Goal: Task Accomplishment & Management: Manage account settings

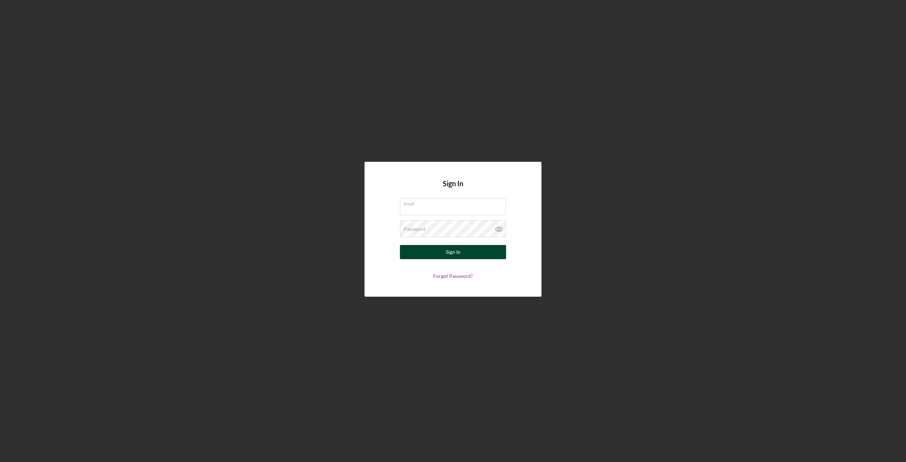
type input "[EMAIL_ADDRESS][DOMAIN_NAME]"
click at [457, 252] on div "Sign In" at bounding box center [453, 252] width 15 height 14
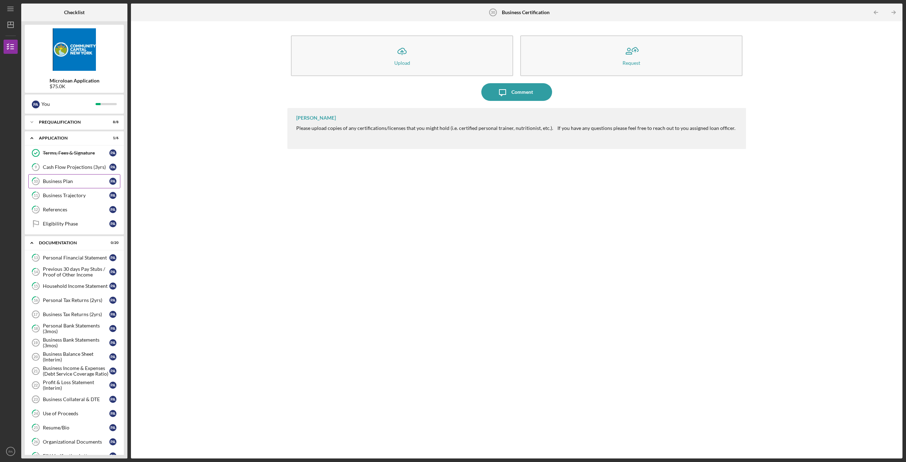
click at [68, 178] on link "10 Business Plan P A" at bounding box center [74, 181] width 92 height 14
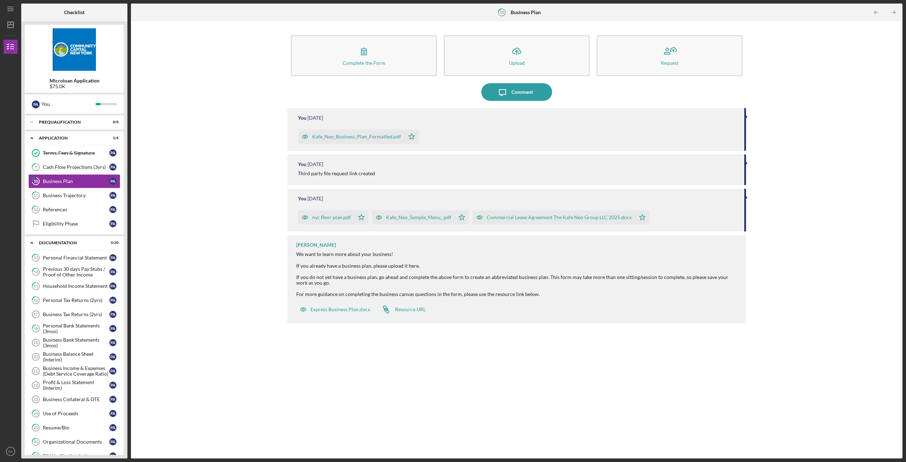
click at [396, 136] on div "Kafe_Neo_Business_Plan_Formatted.pdf" at bounding box center [356, 137] width 89 height 6
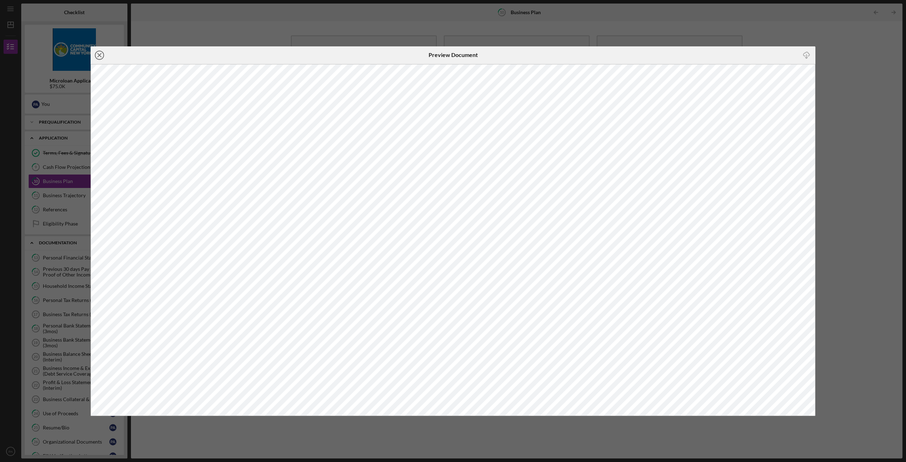
click at [98, 53] on icon "Icon/Close" at bounding box center [100, 55] width 18 height 18
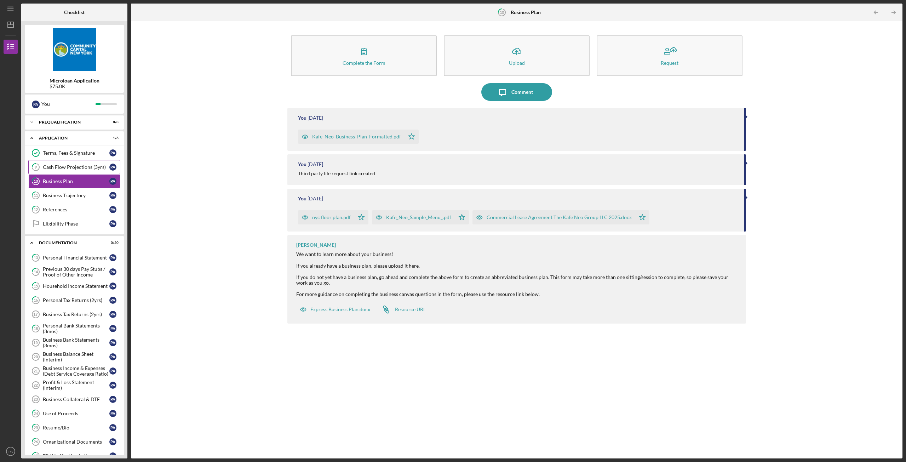
click at [72, 166] on div "Cash Flow Projections (3yrs)" at bounding box center [76, 167] width 67 height 6
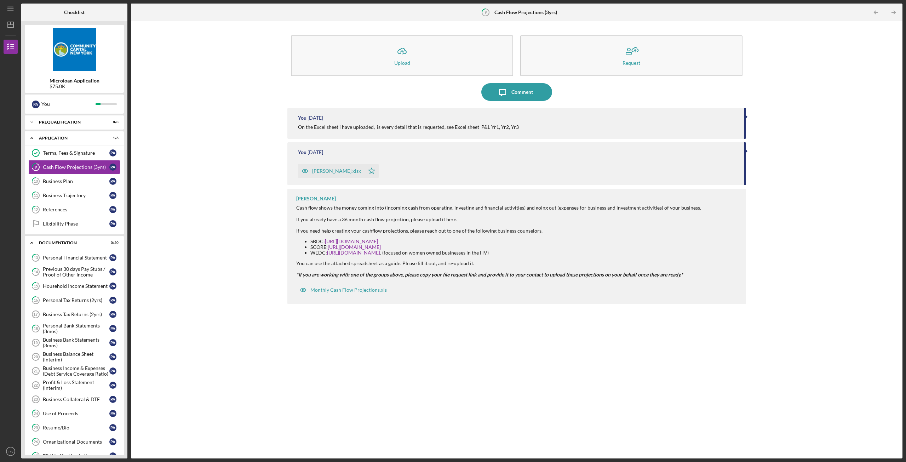
click at [335, 172] on div "[PERSON_NAME].xlsx" at bounding box center [336, 171] width 49 height 6
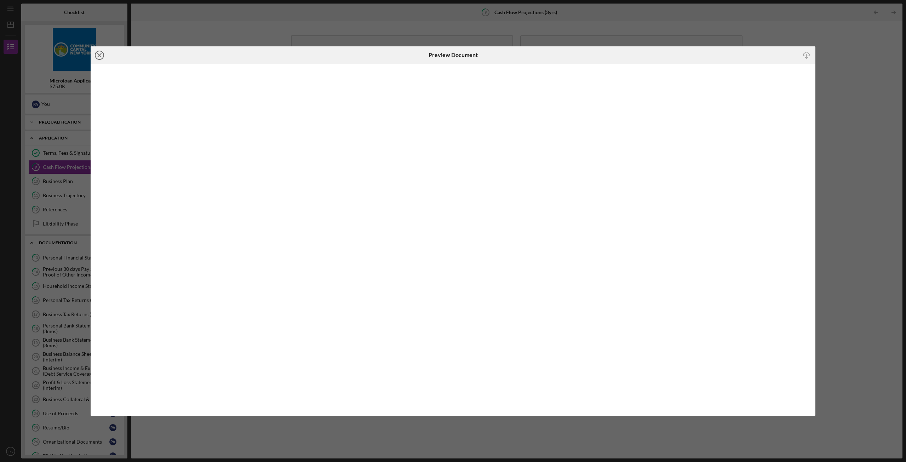
click at [101, 55] on icon "Icon/Close" at bounding box center [100, 55] width 18 height 18
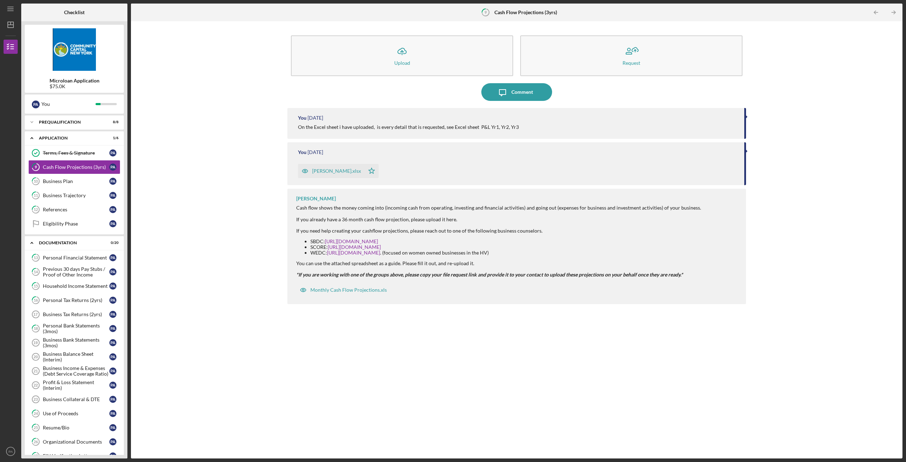
click at [326, 176] on div "[PERSON_NAME].xlsx" at bounding box center [331, 171] width 67 height 14
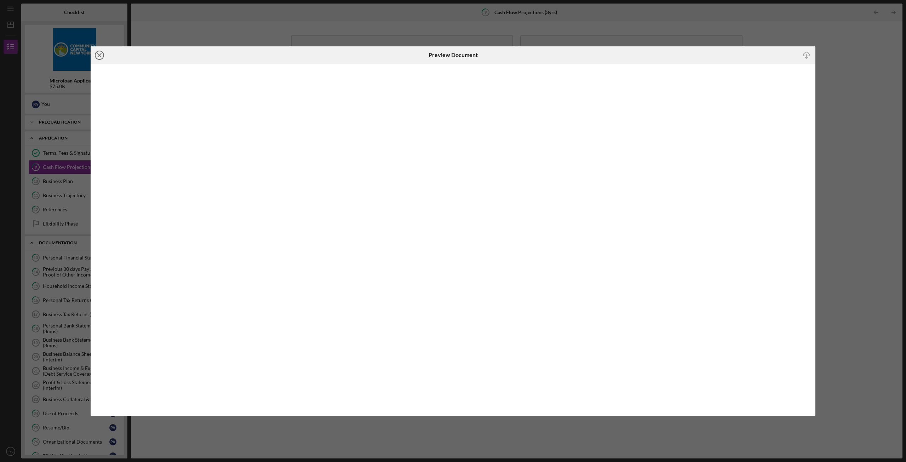
click at [98, 57] on icon "Icon/Close" at bounding box center [100, 55] width 18 height 18
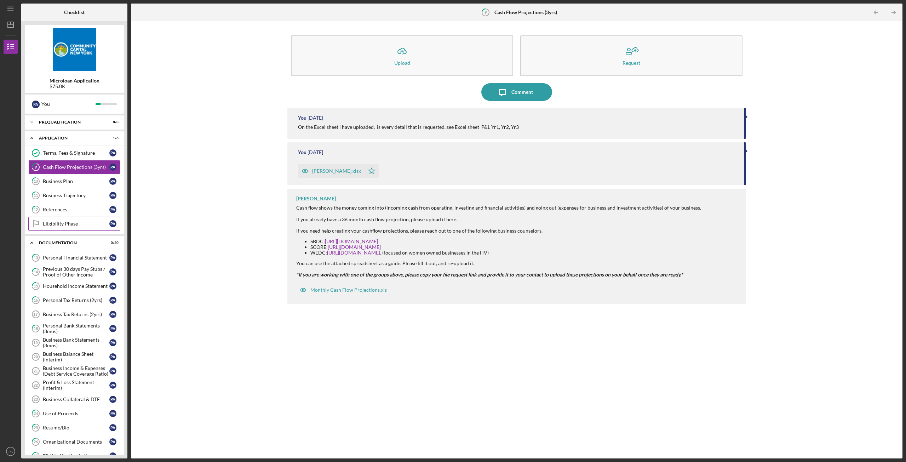
click at [68, 221] on div "Eligibility Phase" at bounding box center [76, 224] width 67 height 6
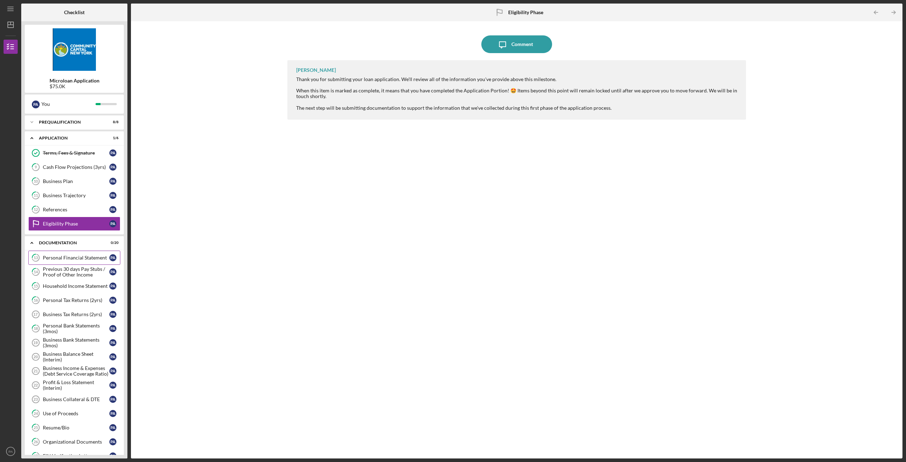
click at [65, 259] on div "Personal Financial Statement" at bounding box center [76, 258] width 67 height 6
